Goal: Information Seeking & Learning: Learn about a topic

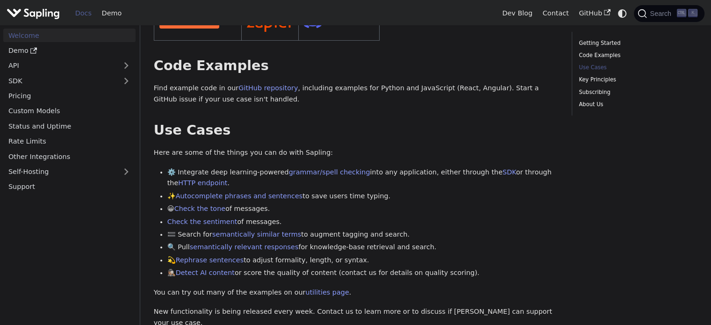
scroll to position [374, 0]
